Goal: Transaction & Acquisition: Purchase product/service

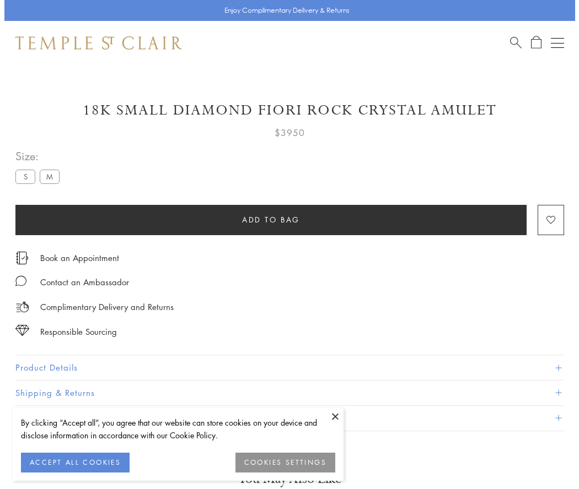
scroll to position [5, 0]
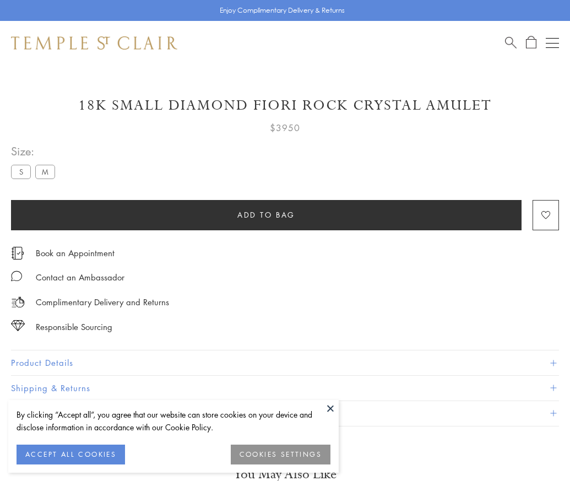
click at [266, 214] on span "Add to bag" at bounding box center [266, 215] width 58 height 12
